Goal: Task Accomplishment & Management: Manage account settings

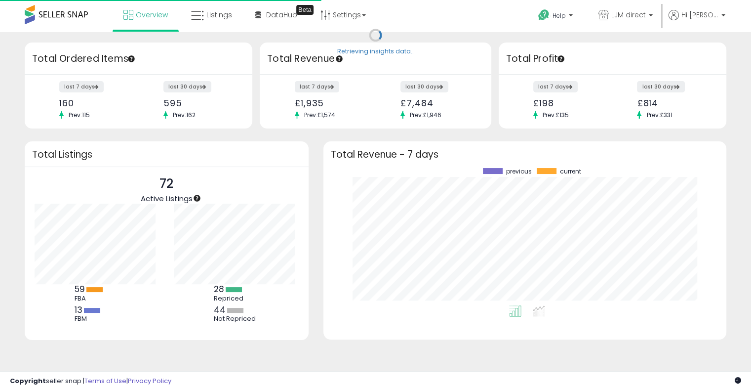
scroll to position [137, 383]
click at [712, 17] on span "Hi [PERSON_NAME]" at bounding box center [699, 15] width 37 height 10
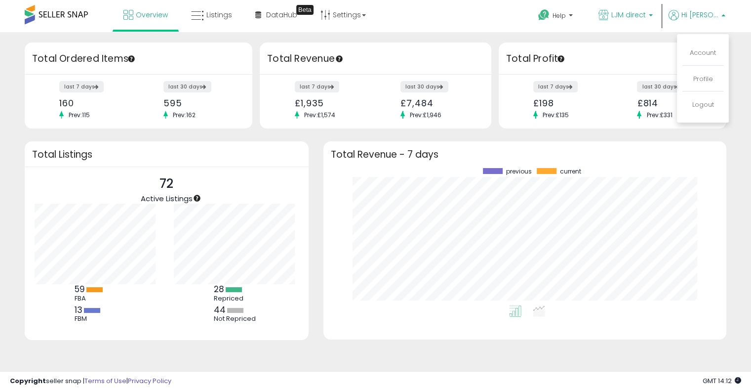
click at [609, 17] on icon at bounding box center [604, 15] width 10 height 10
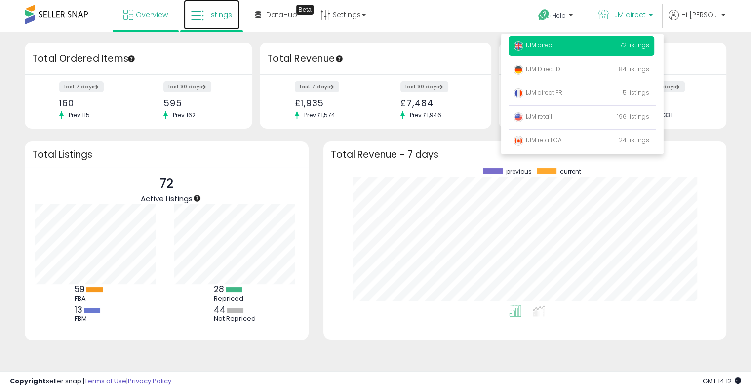
click at [224, 11] on span "Listings" at bounding box center [219, 15] width 26 height 10
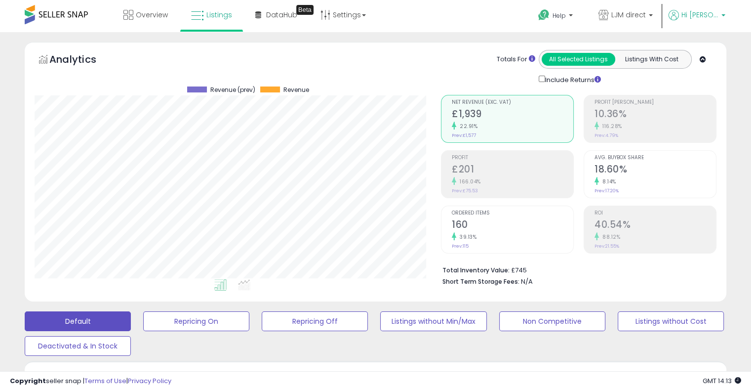
click at [697, 13] on p "Hi [PERSON_NAME]" at bounding box center [697, 16] width 57 height 12
click at [636, 21] on p "LJM direct" at bounding box center [626, 16] width 54 height 12
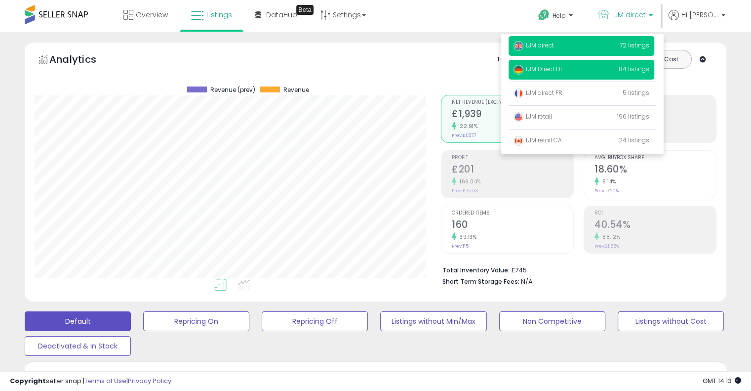
click at [560, 72] on span "LJM Direct DE" at bounding box center [539, 69] width 50 height 8
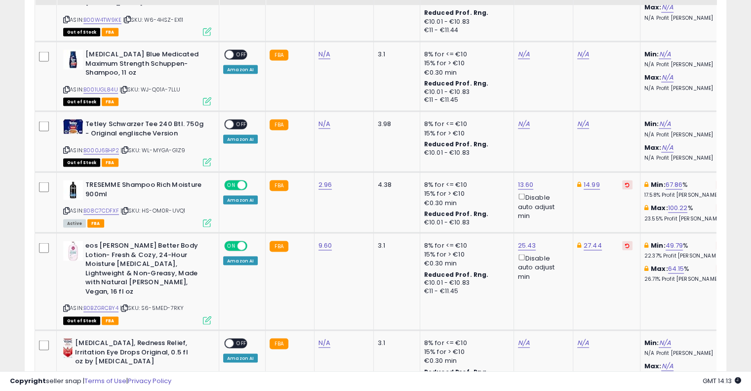
scroll to position [1900, 0]
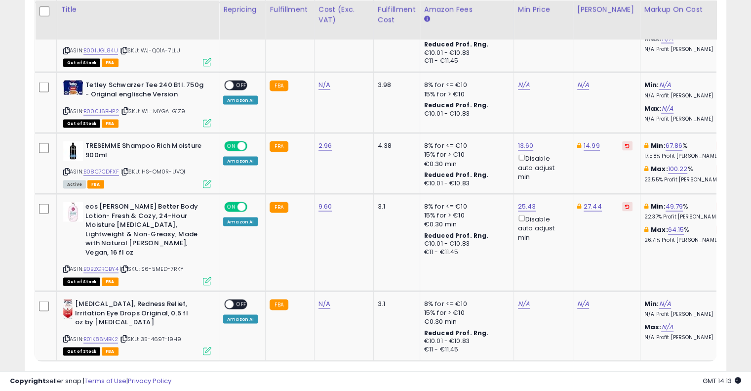
click at [637, 371] on link "2" at bounding box center [640, 379] width 17 height 17
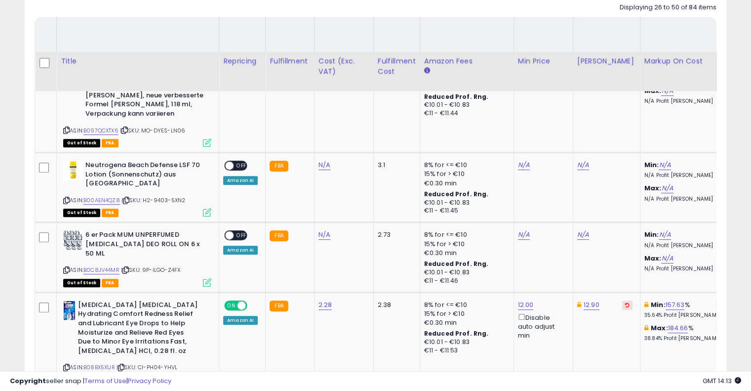
scroll to position [271, 0]
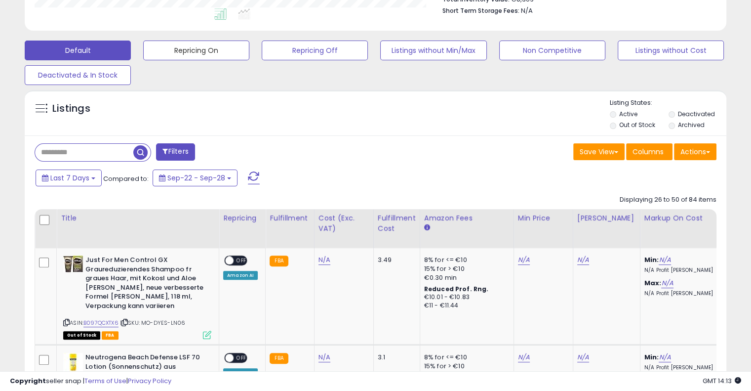
drag, startPoint x: 209, startPoint y: 52, endPoint x: 331, endPoint y: 132, distance: 145.9
click at [208, 52] on button "Repricing On" at bounding box center [196, 50] width 106 height 20
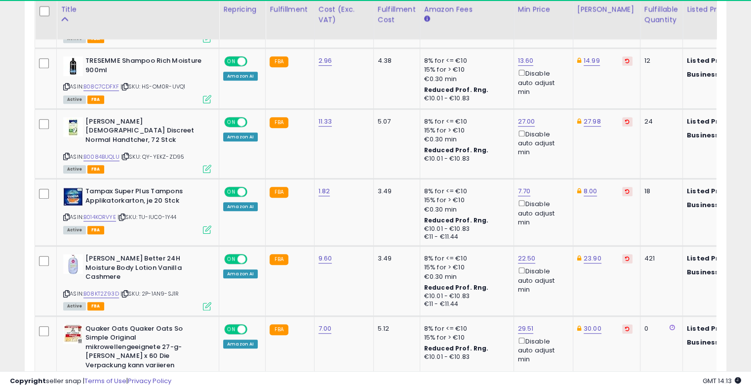
scroll to position [202, 406]
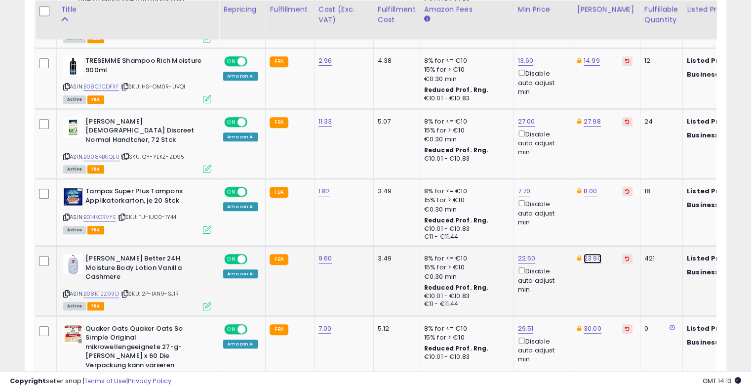
click at [585, 253] on link "23.90" at bounding box center [593, 258] width 18 height 10
drag, startPoint x: 535, startPoint y: 212, endPoint x: 497, endPoint y: 212, distance: 37.5
type input "*****"
click at [624, 215] on button "submit" at bounding box center [615, 213] width 17 height 15
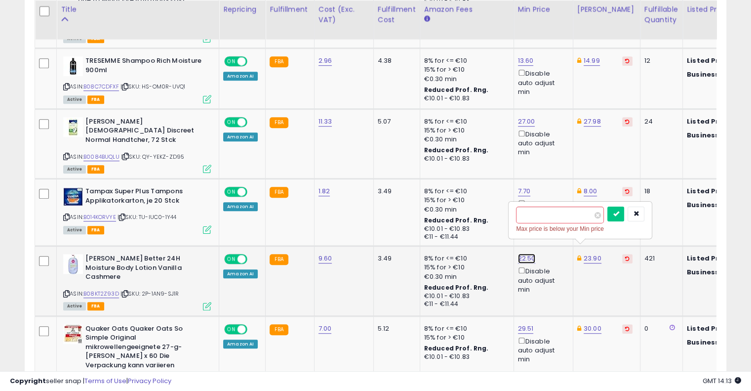
click at [528, 253] on link "22.50" at bounding box center [527, 258] width 18 height 10
drag, startPoint x: 483, startPoint y: 223, endPoint x: 451, endPoint y: 224, distance: 32.1
click at [451, 224] on div "This will override store markup" at bounding box center [514, 229] width 128 height 10
type input "**"
click at [624, 208] on button "submit" at bounding box center [615, 213] width 17 height 15
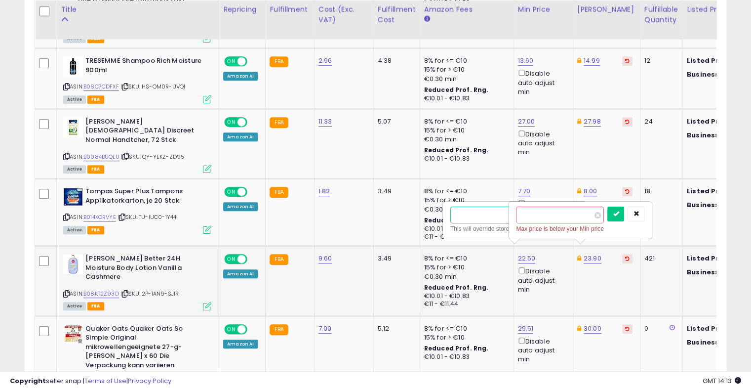
click at [483, 218] on input "**" at bounding box center [494, 214] width 88 height 17
click at [639, 213] on icon "button" at bounding box center [636, 213] width 6 height 6
click at [579, 214] on button "button" at bounding box center [570, 213] width 17 height 15
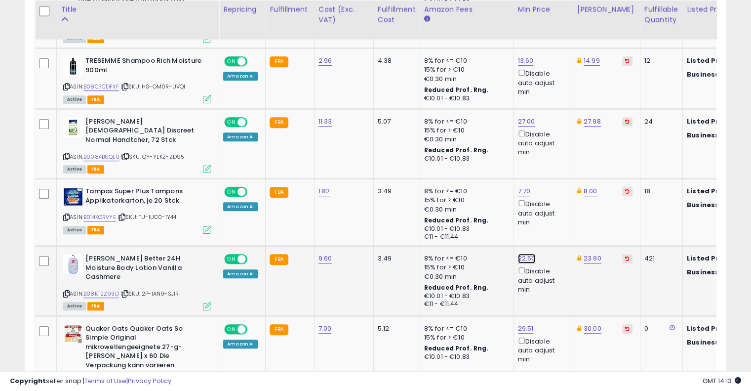
click at [526, 253] on link "22.50" at bounding box center [527, 258] width 18 height 10
drag, startPoint x: 508, startPoint y: 217, endPoint x: 445, endPoint y: 223, distance: 62.5
click at [445, 223] on div "***** This will override store markup" at bounding box center [514, 220] width 142 height 36
type input "**"
click at [553, 216] on icon "submit" at bounding box center [550, 213] width 6 height 6
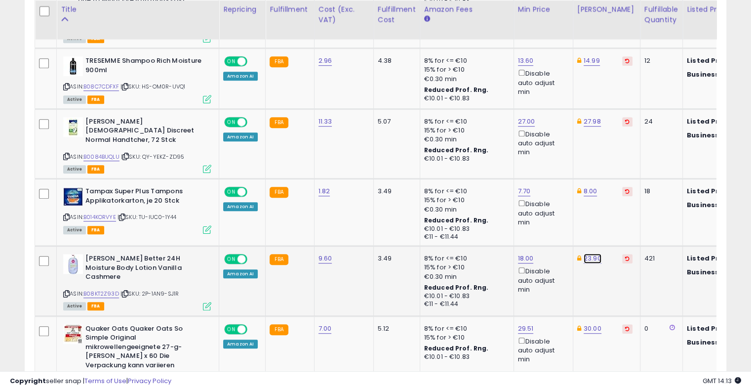
click at [584, 253] on link "23.90" at bounding box center [593, 258] width 18 height 10
drag, startPoint x: 546, startPoint y: 214, endPoint x: 492, endPoint y: 214, distance: 54.3
type input "*****"
click at [624, 207] on button "submit" at bounding box center [615, 213] width 17 height 15
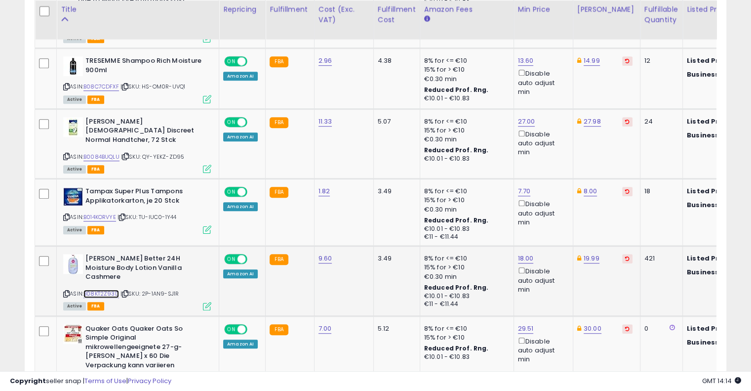
click at [112, 289] on link "B08KT2Z93D" at bounding box center [101, 293] width 36 height 8
click at [590, 253] on link "19.99" at bounding box center [592, 258] width 16 height 10
type input "*****"
click at [624, 208] on button "submit" at bounding box center [615, 213] width 17 height 15
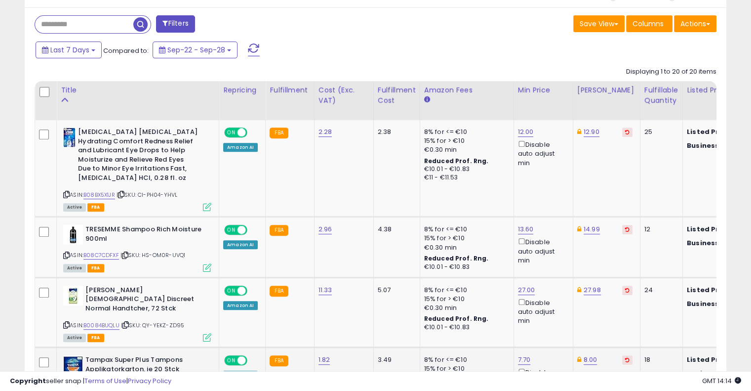
scroll to position [271, 0]
